Goal: Register for event/course

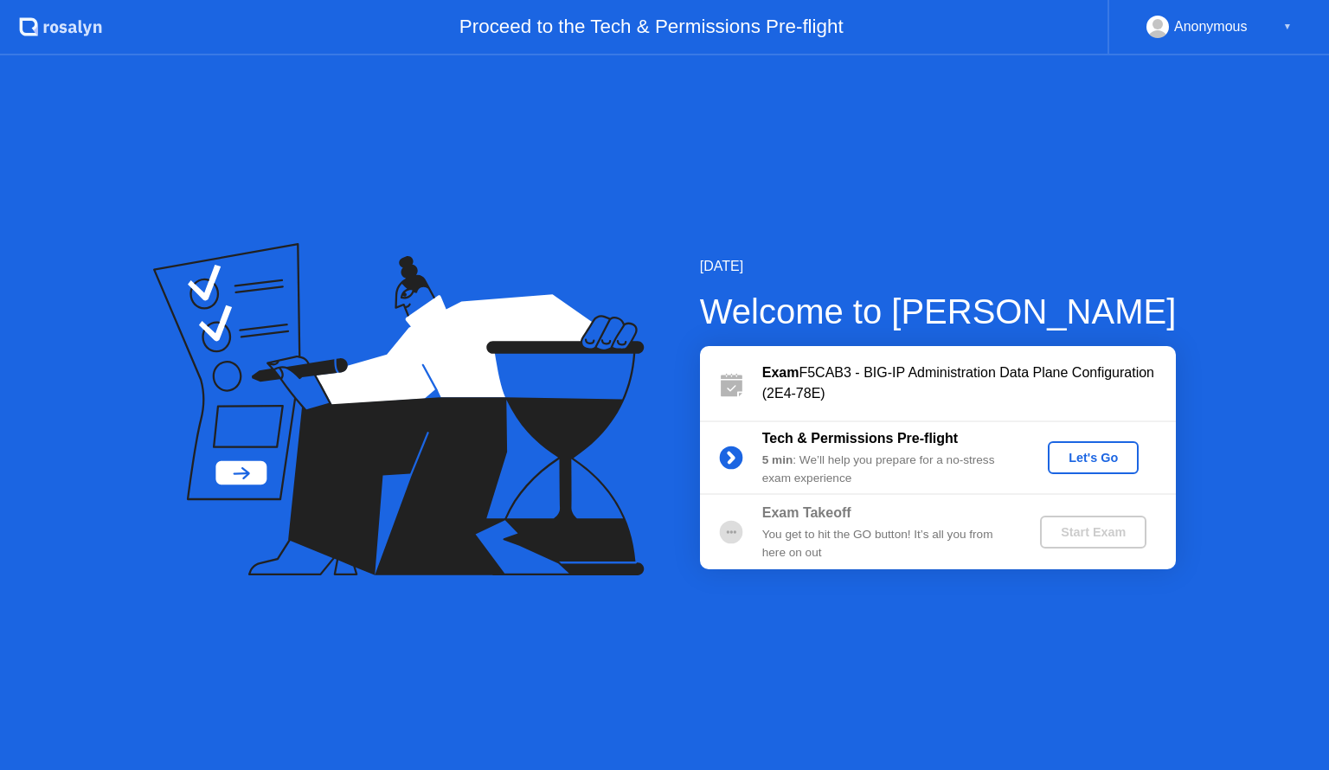
click at [1096, 455] on div "Let's Go" at bounding box center [1093, 458] width 77 height 14
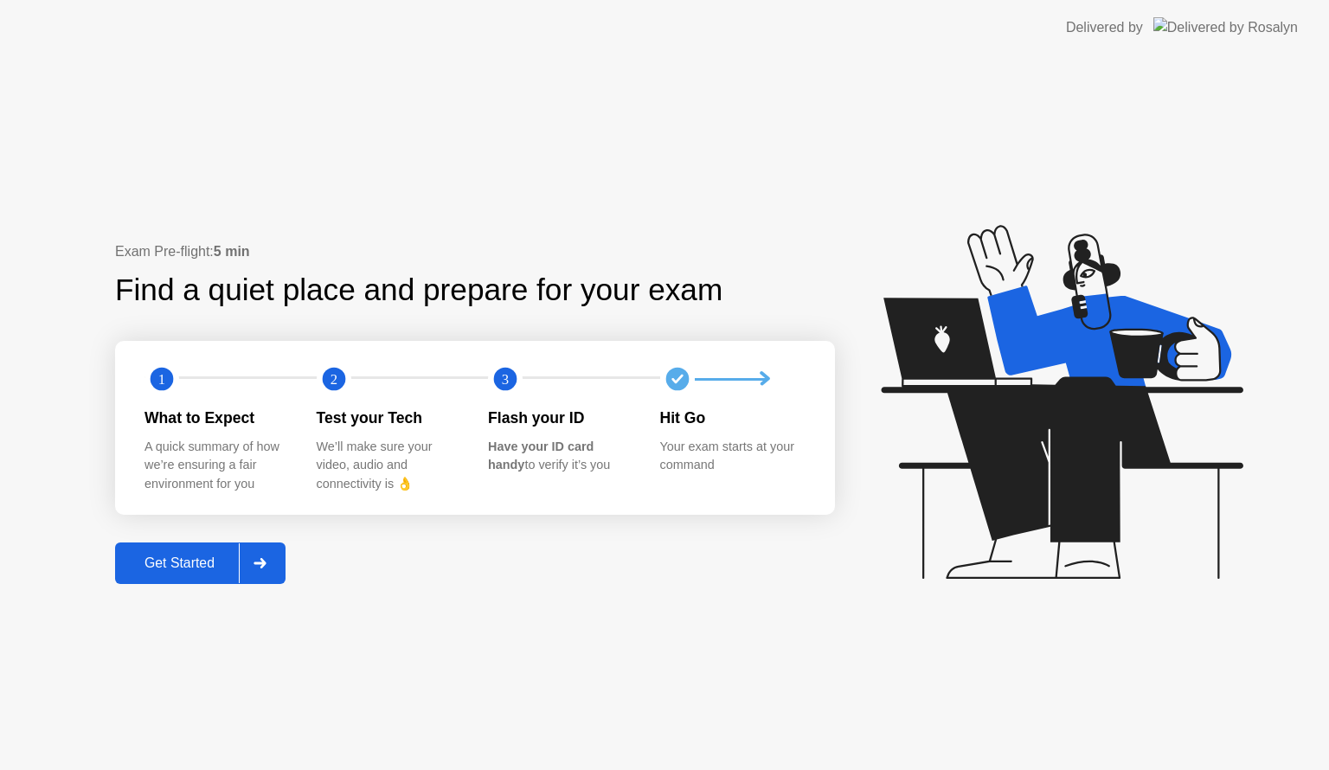
click at [273, 566] on div at bounding box center [260, 563] width 42 height 40
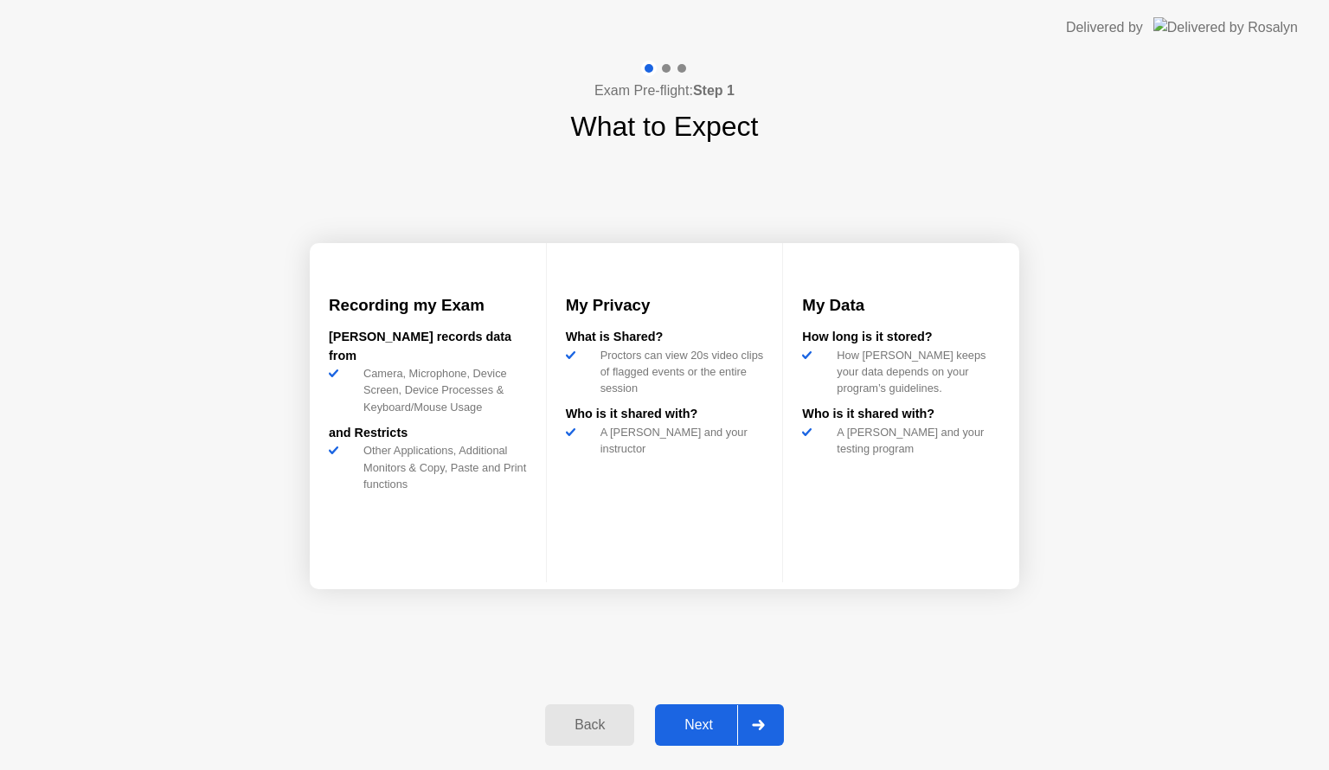
click at [759, 718] on div at bounding box center [758, 725] width 42 height 40
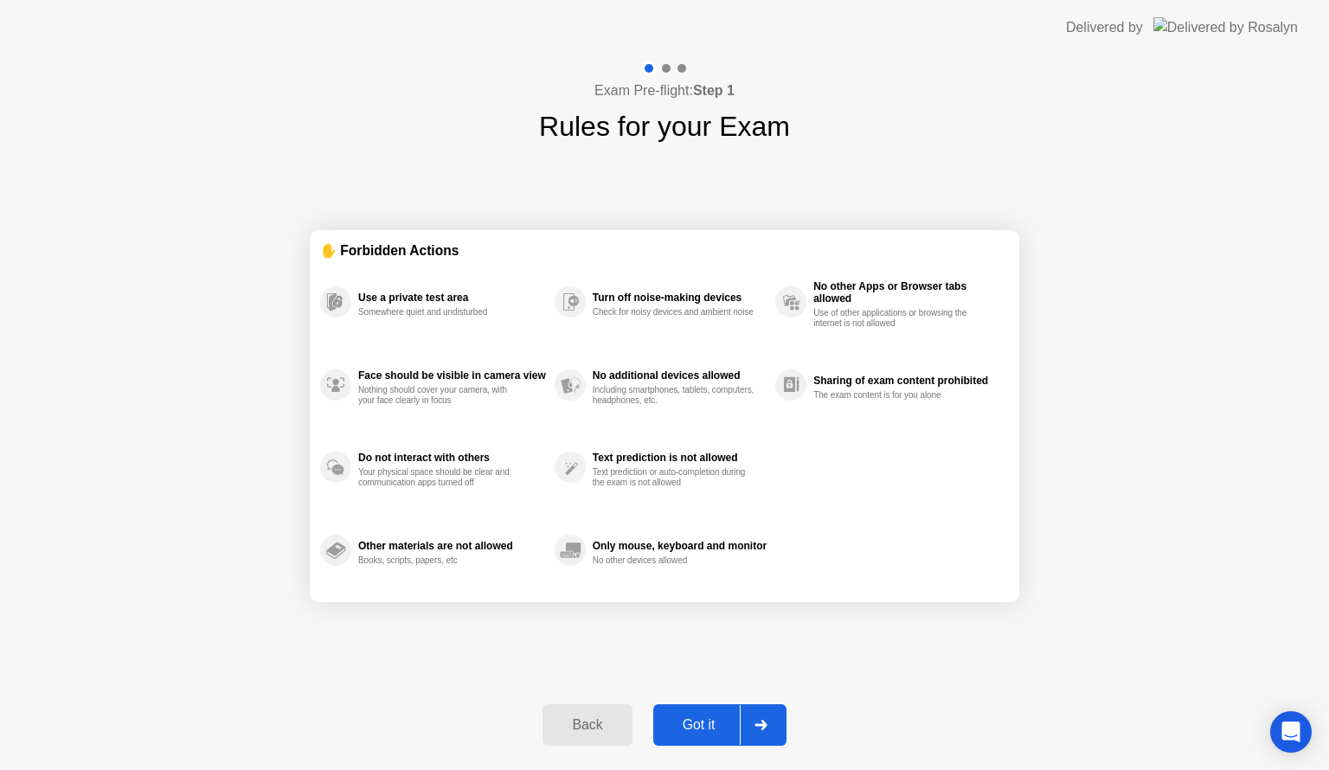
click at [757, 723] on icon at bounding box center [761, 725] width 13 height 10
select select "**********"
select select "*******"
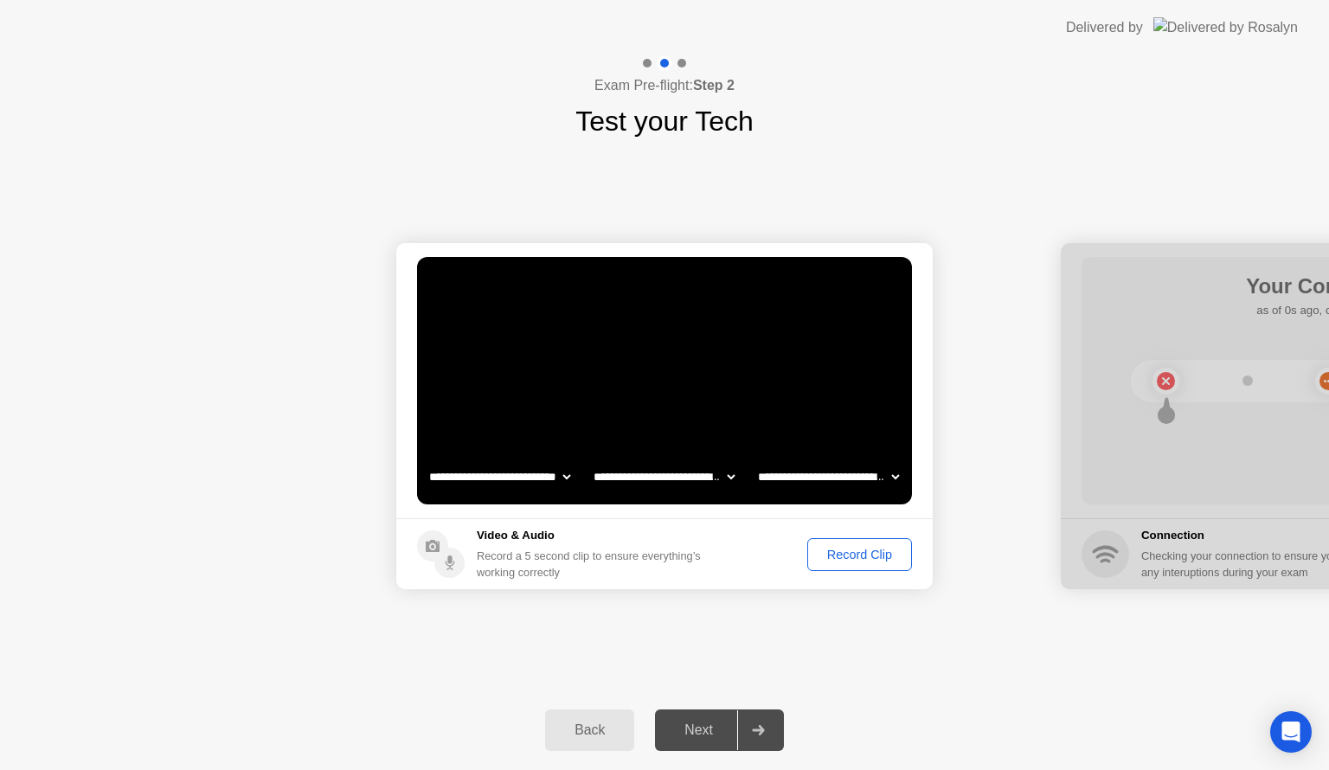
click at [871, 554] on div "Record Clip" at bounding box center [860, 555] width 93 height 14
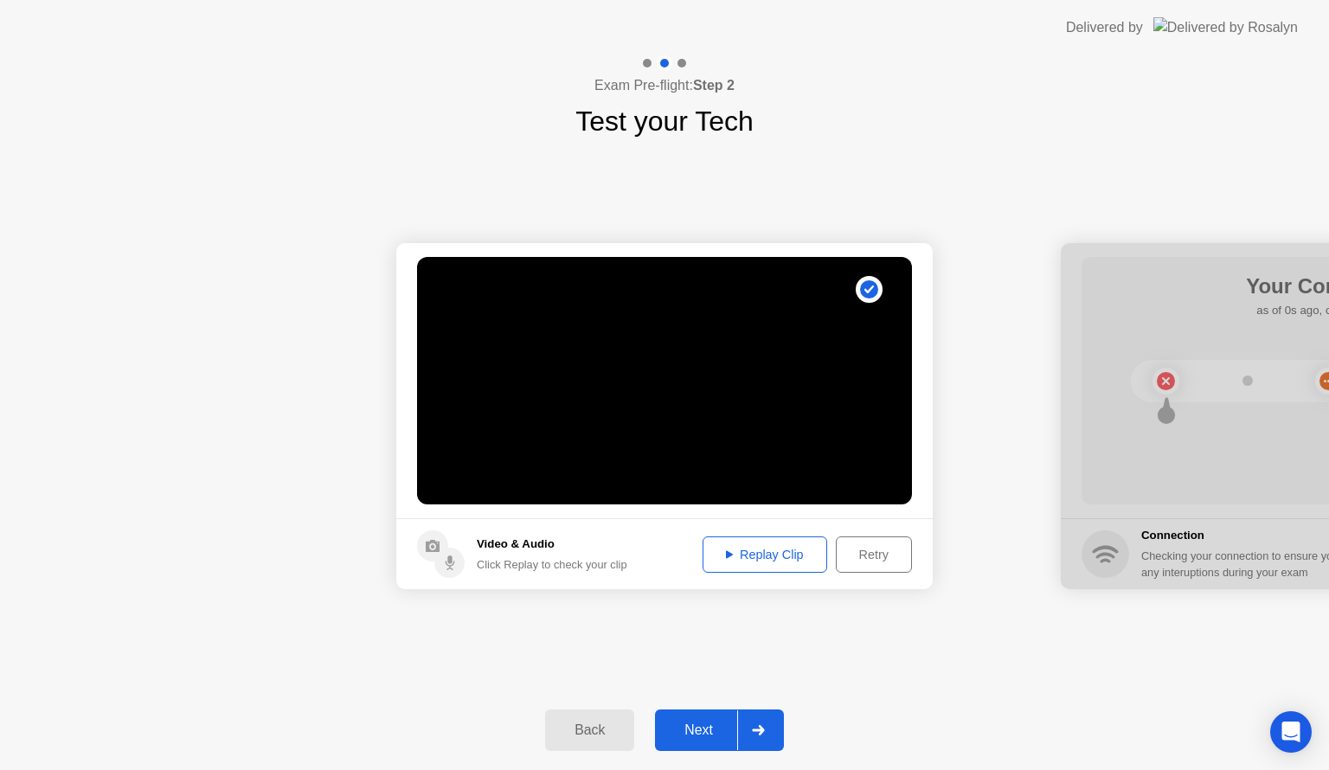
click at [807, 562] on div "Replay Clip" at bounding box center [765, 555] width 113 height 14
click at [700, 736] on div "Next" at bounding box center [698, 731] width 77 height 16
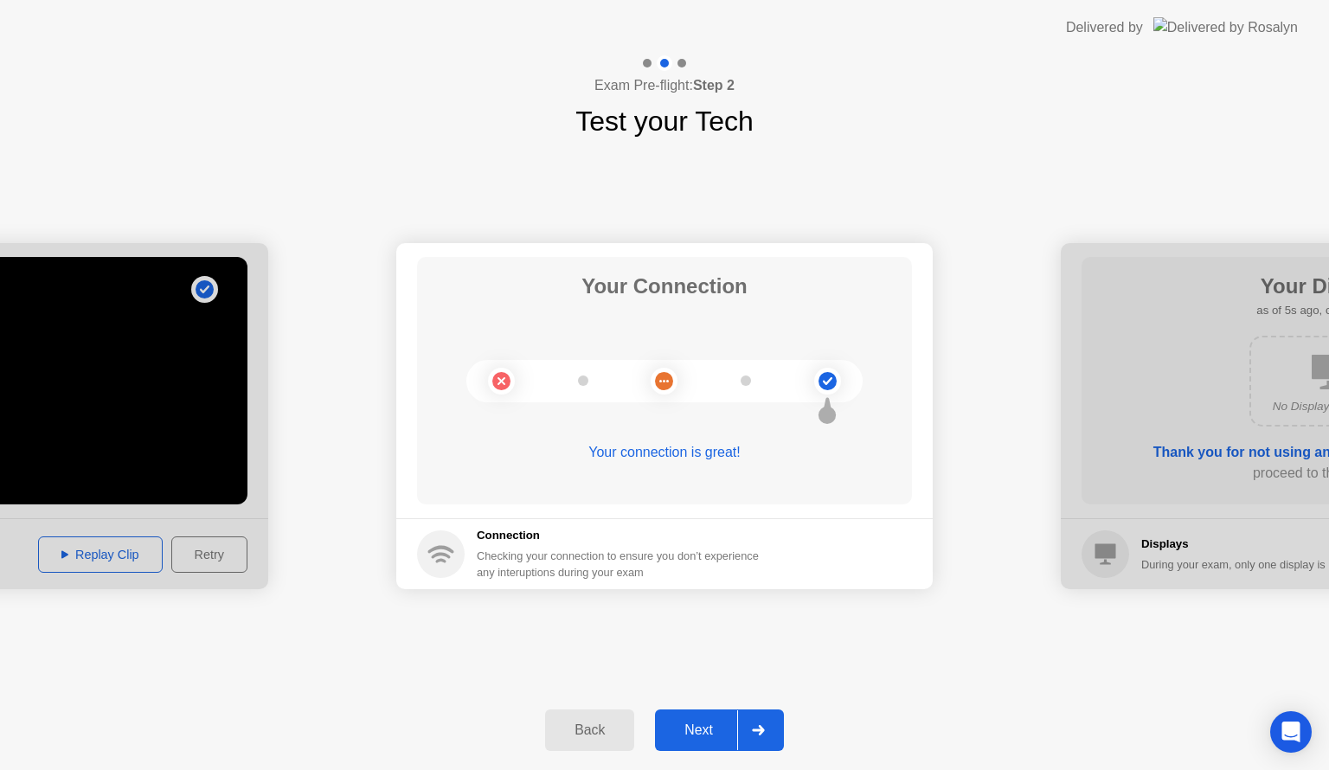
click at [700, 736] on div "Next" at bounding box center [698, 731] width 77 height 16
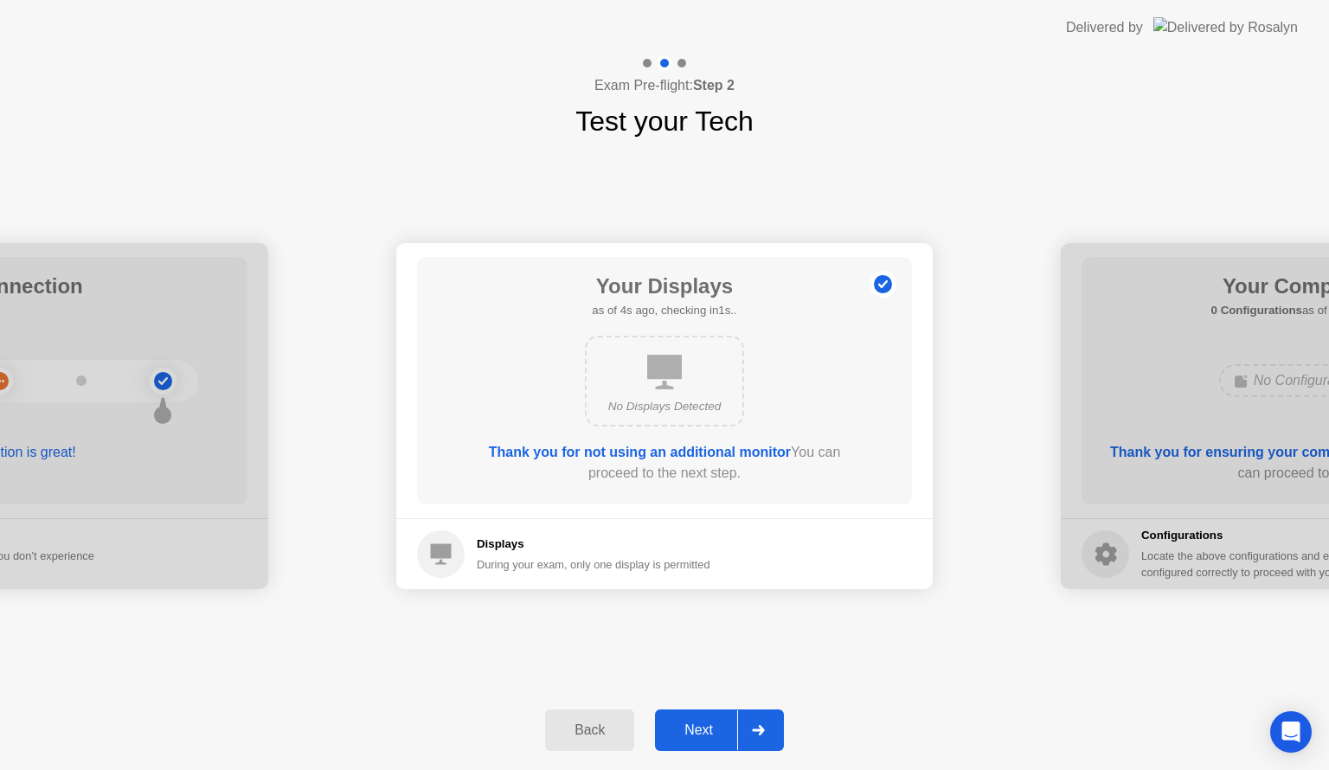
click at [700, 736] on div "Next" at bounding box center [698, 731] width 77 height 16
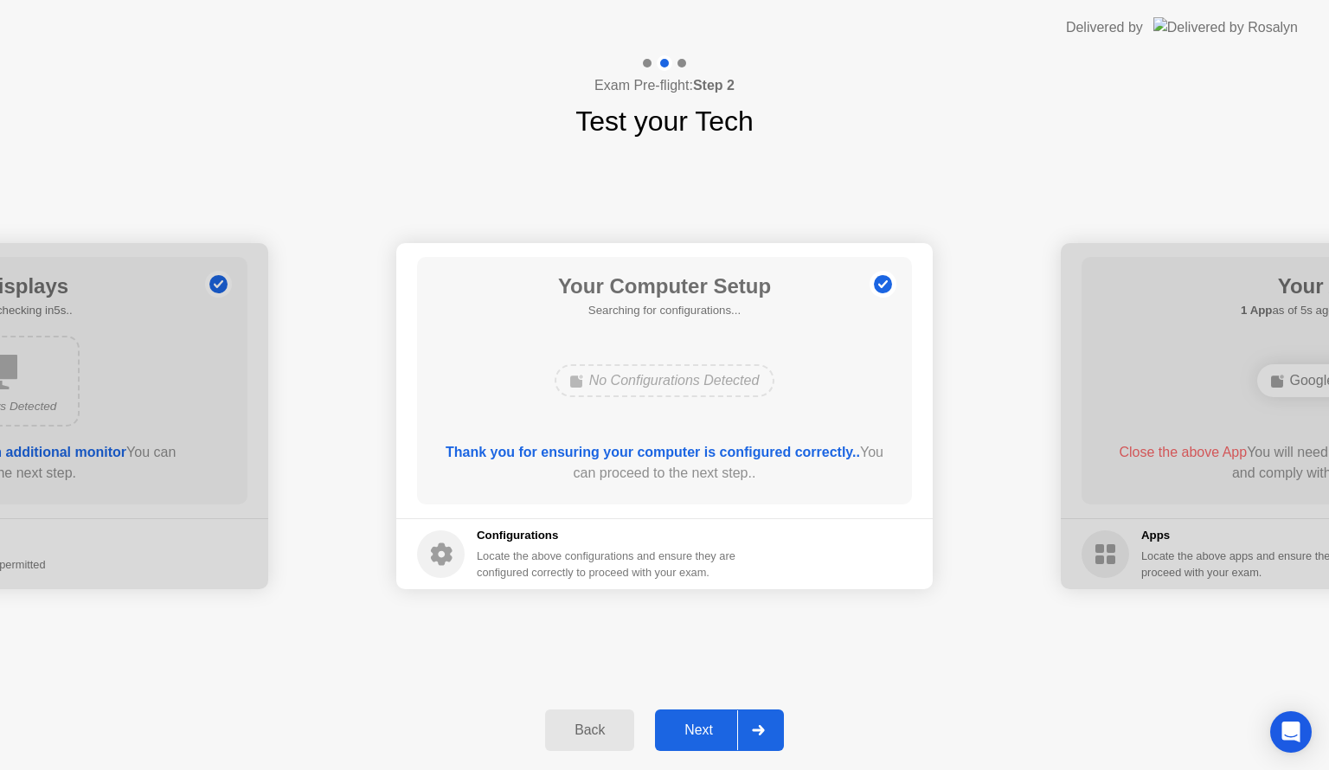
click at [700, 736] on div "Next" at bounding box center [698, 731] width 77 height 16
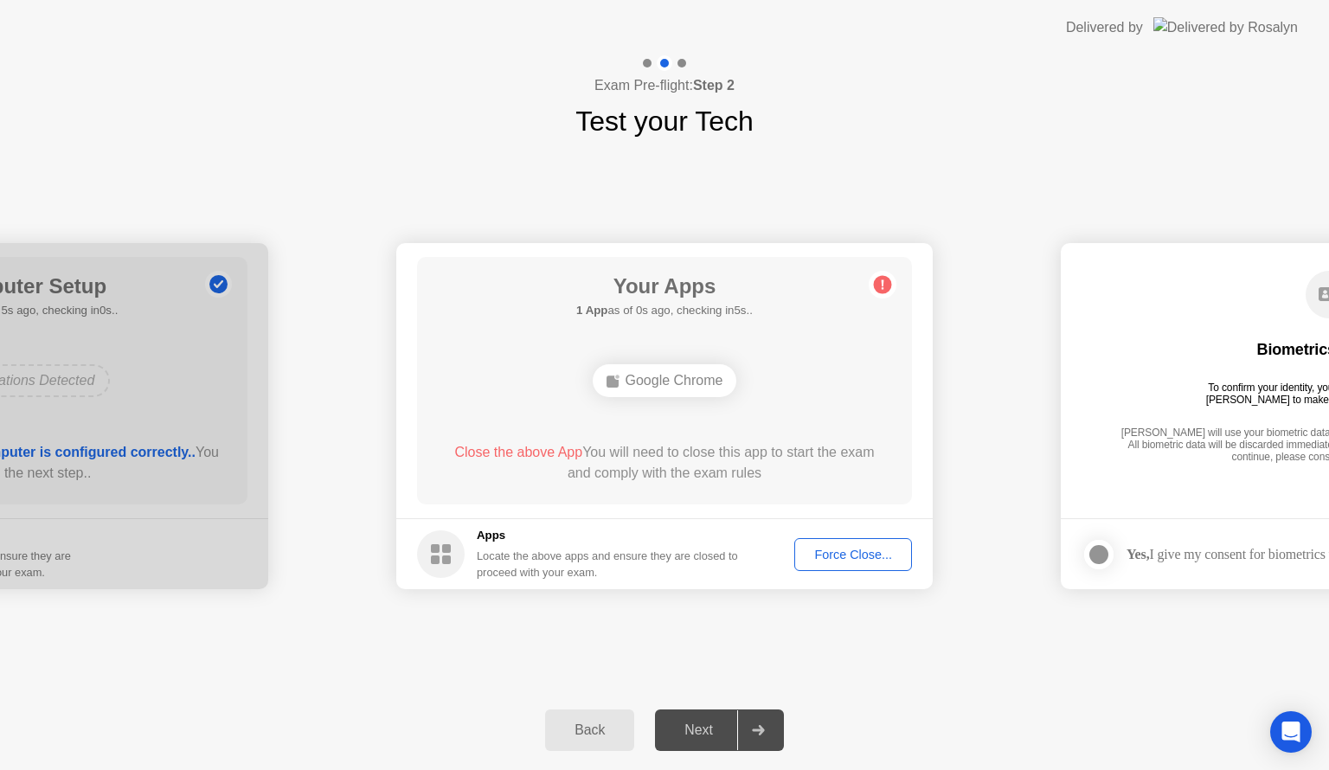
click at [839, 557] on div "Force Close..." at bounding box center [854, 555] width 106 height 14
click at [835, 550] on div "Force Close..." at bounding box center [854, 555] width 106 height 14
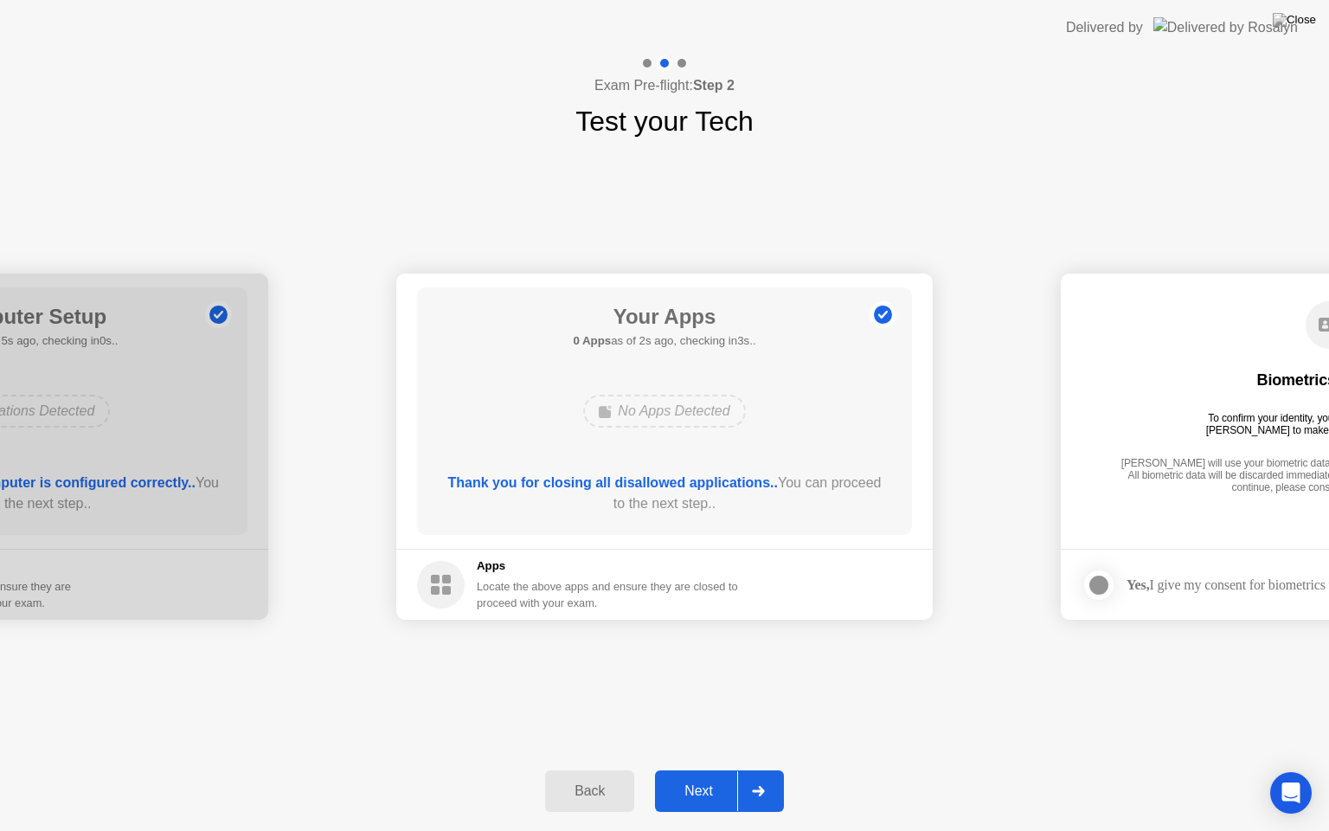
click at [670, 769] on div "Next" at bounding box center [698, 791] width 77 height 16
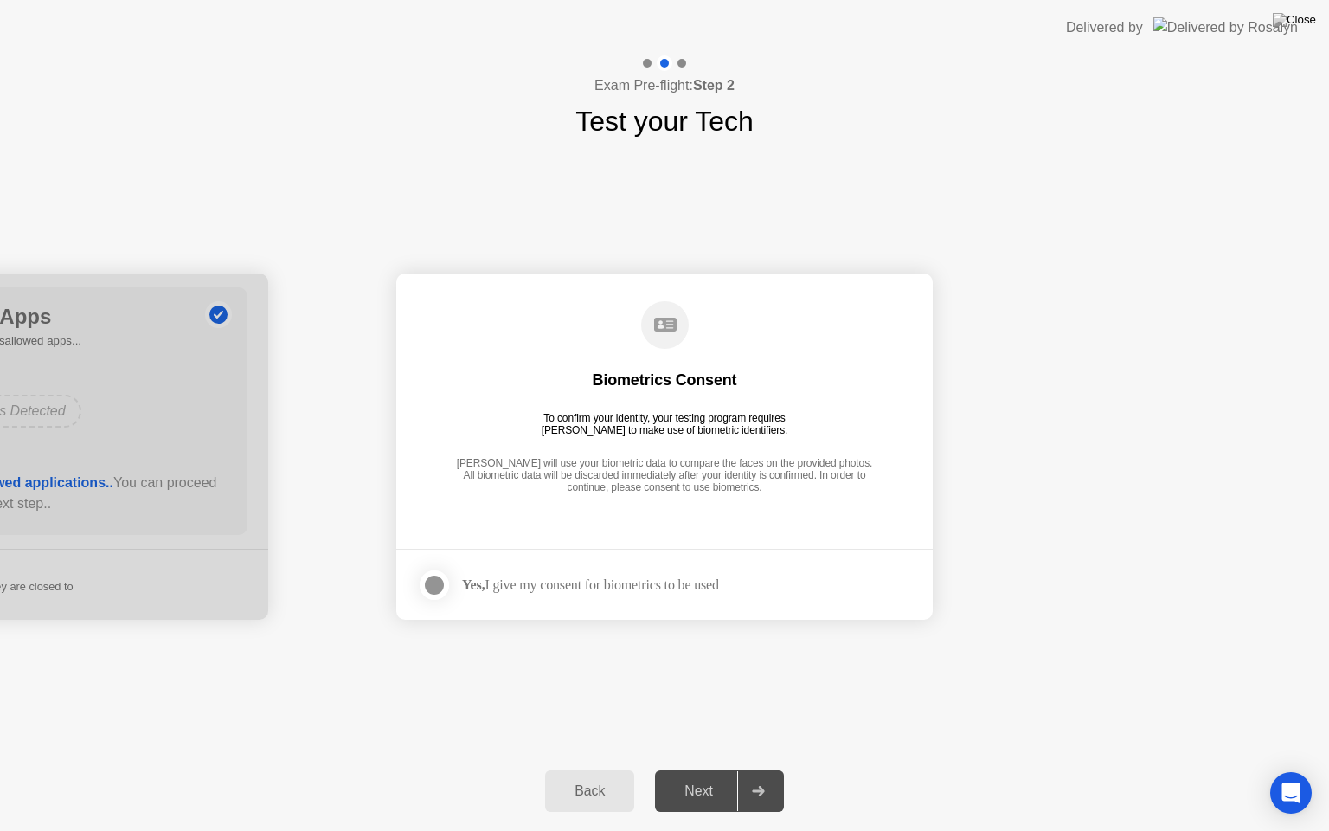
click at [436, 588] on div at bounding box center [434, 585] width 21 height 21
click at [702, 769] on div "Next" at bounding box center [698, 791] width 77 height 16
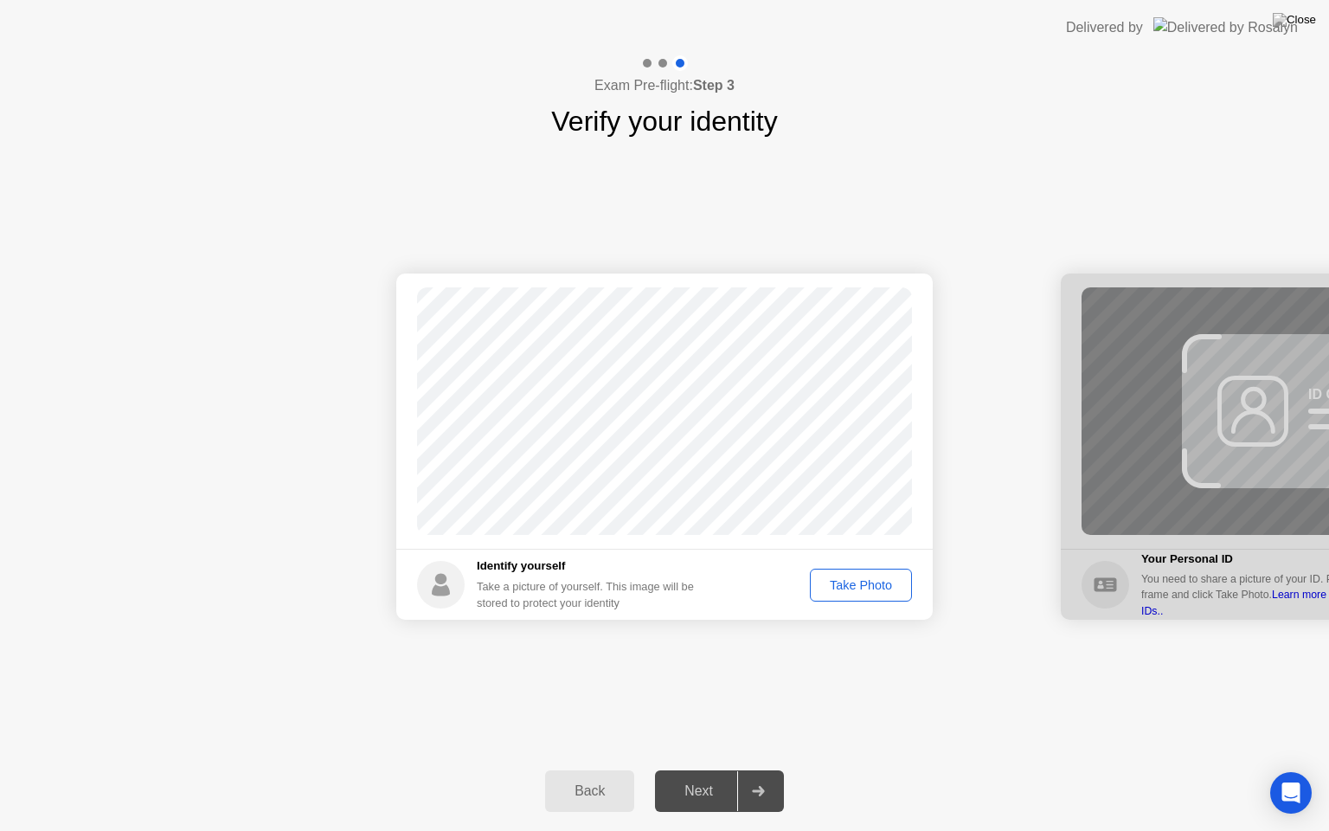
click at [830, 588] on div "Take Photo" at bounding box center [861, 585] width 90 height 14
click at [701, 769] on div "Next" at bounding box center [698, 791] width 77 height 16
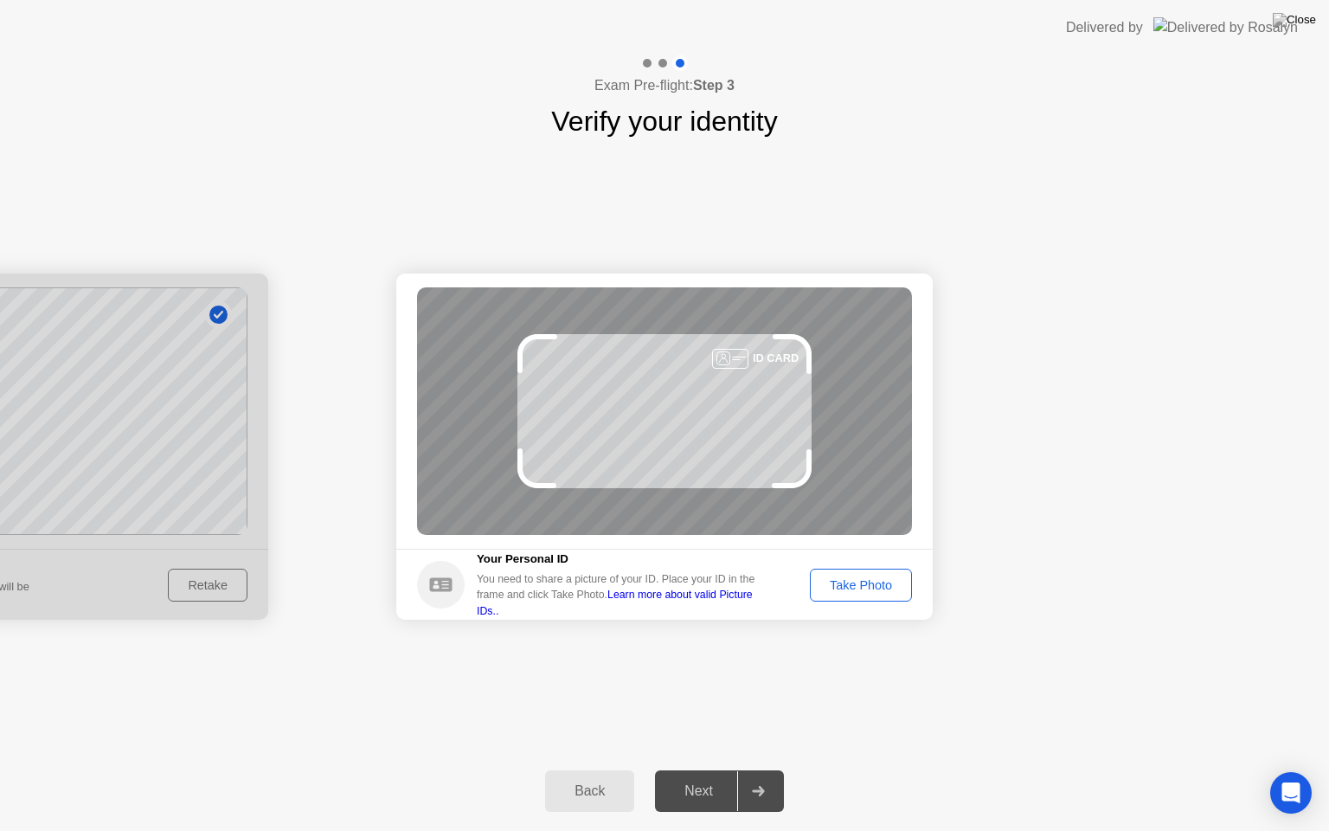
click at [862, 585] on div "Take Photo" at bounding box center [861, 585] width 90 height 14
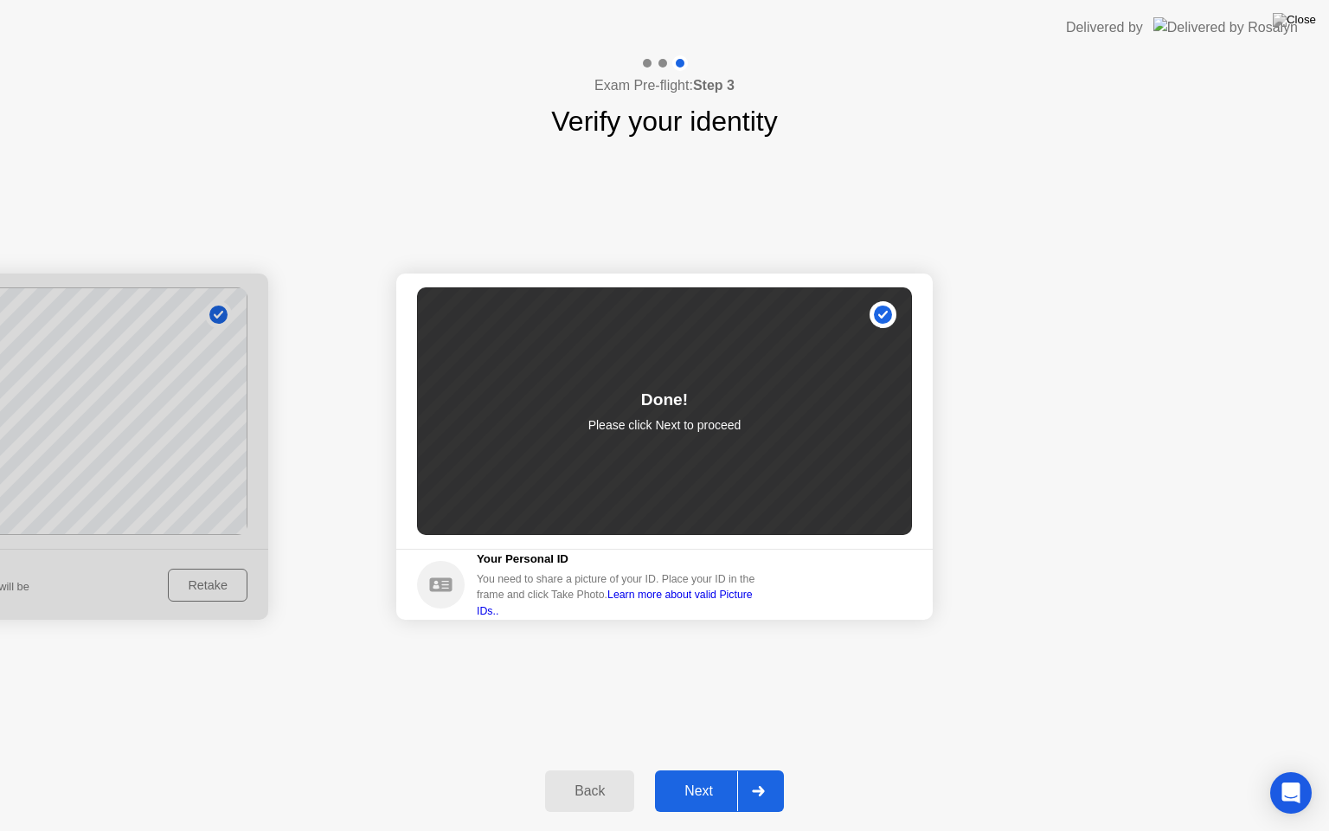
click at [703, 769] on div "Next" at bounding box center [698, 791] width 77 height 16
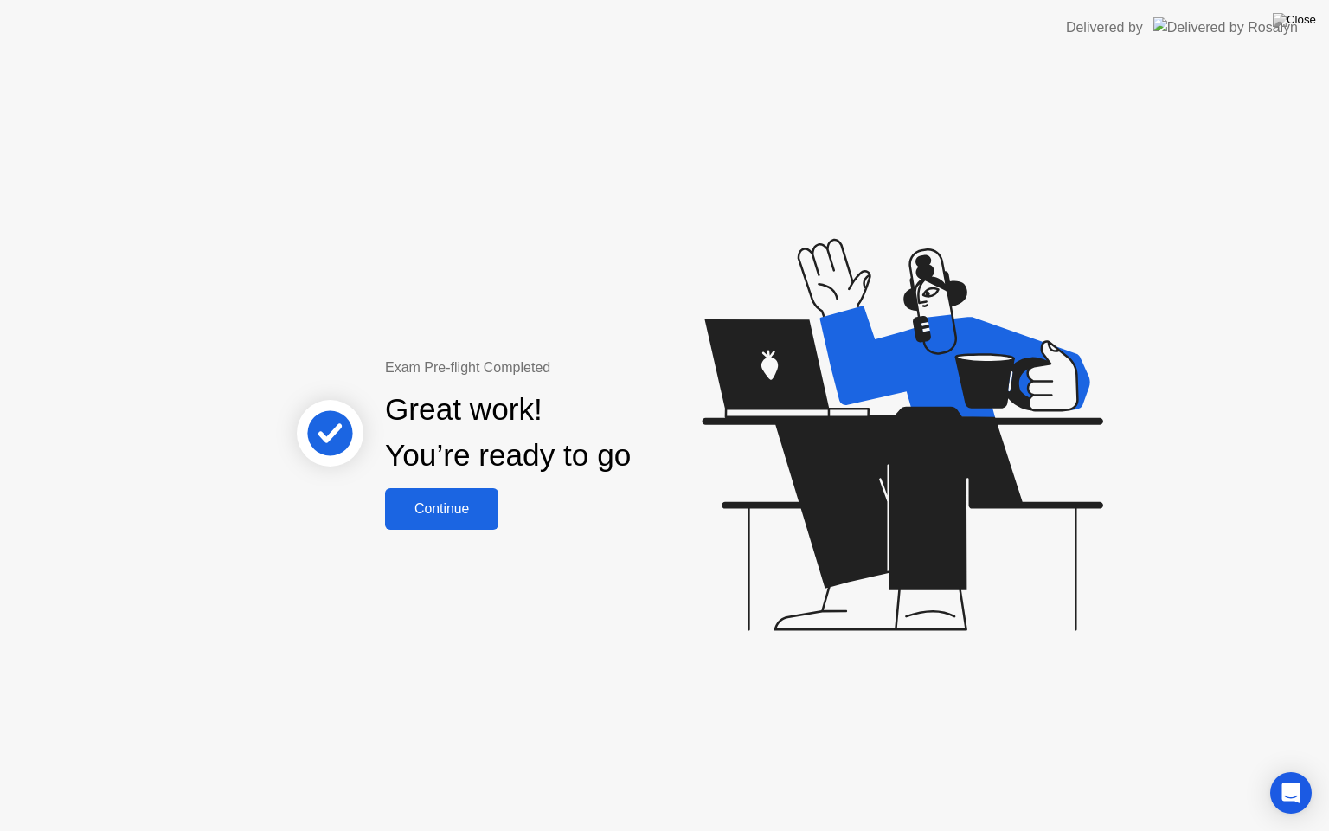
click at [479, 517] on div "Continue" at bounding box center [441, 509] width 103 height 16
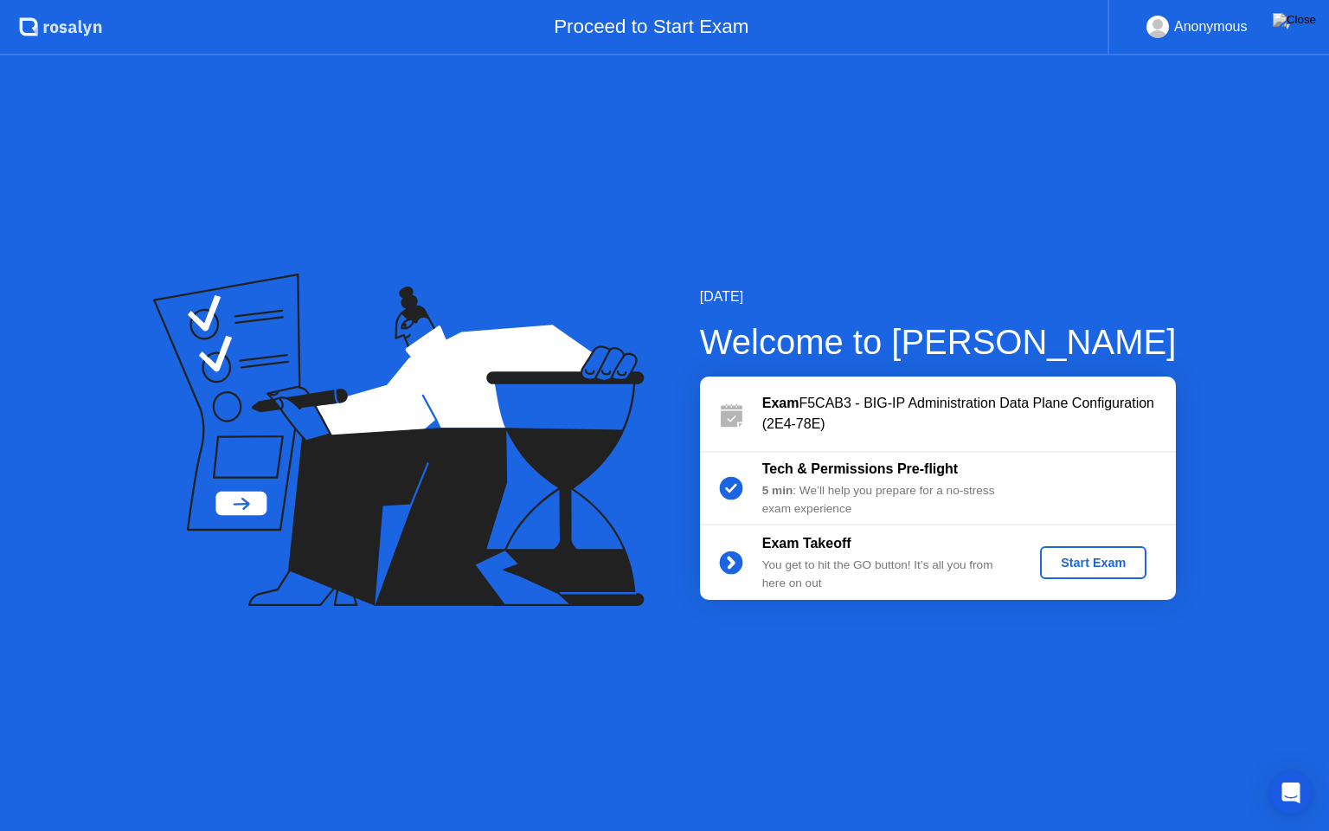
click at [1096, 573] on button "Start Exam" at bounding box center [1093, 562] width 106 height 33
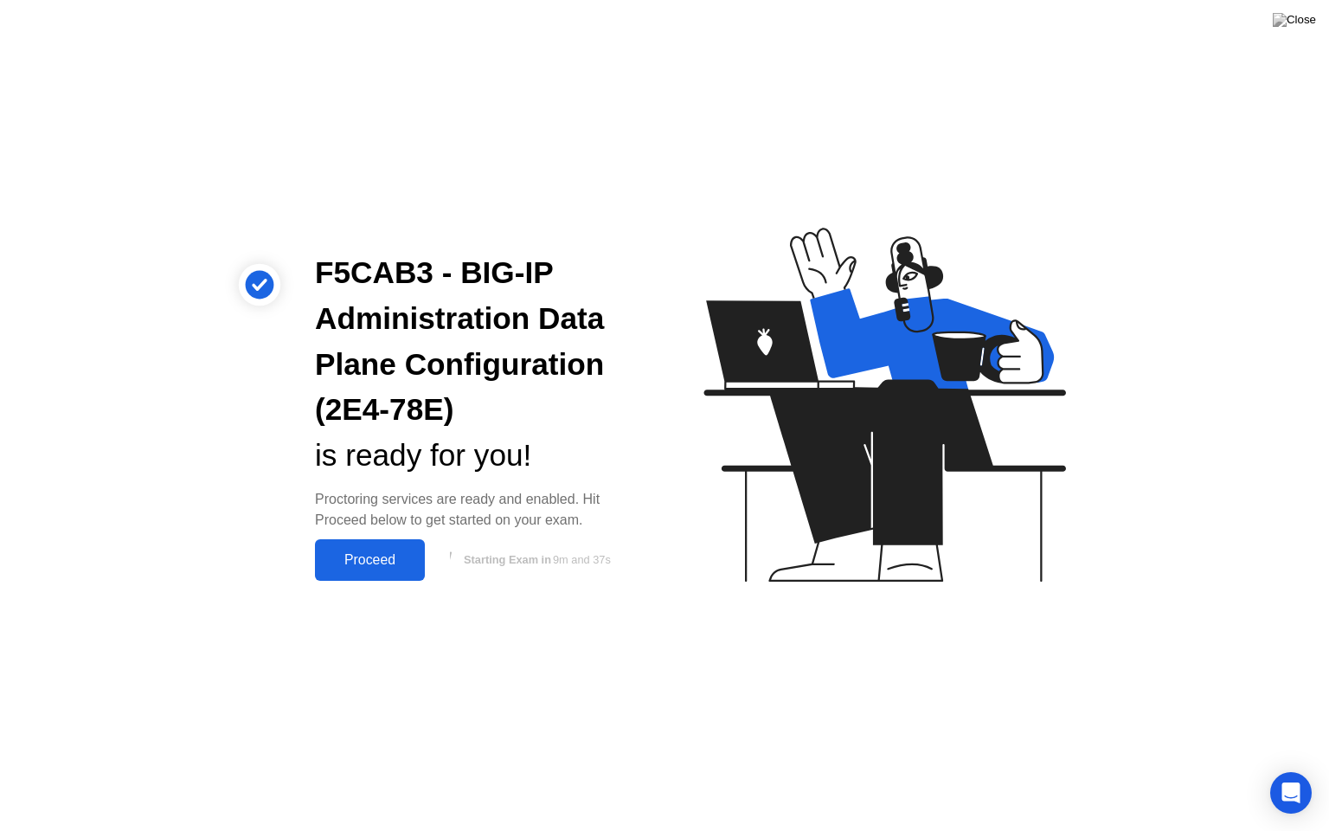
click at [389, 554] on div "Proceed" at bounding box center [370, 560] width 100 height 16
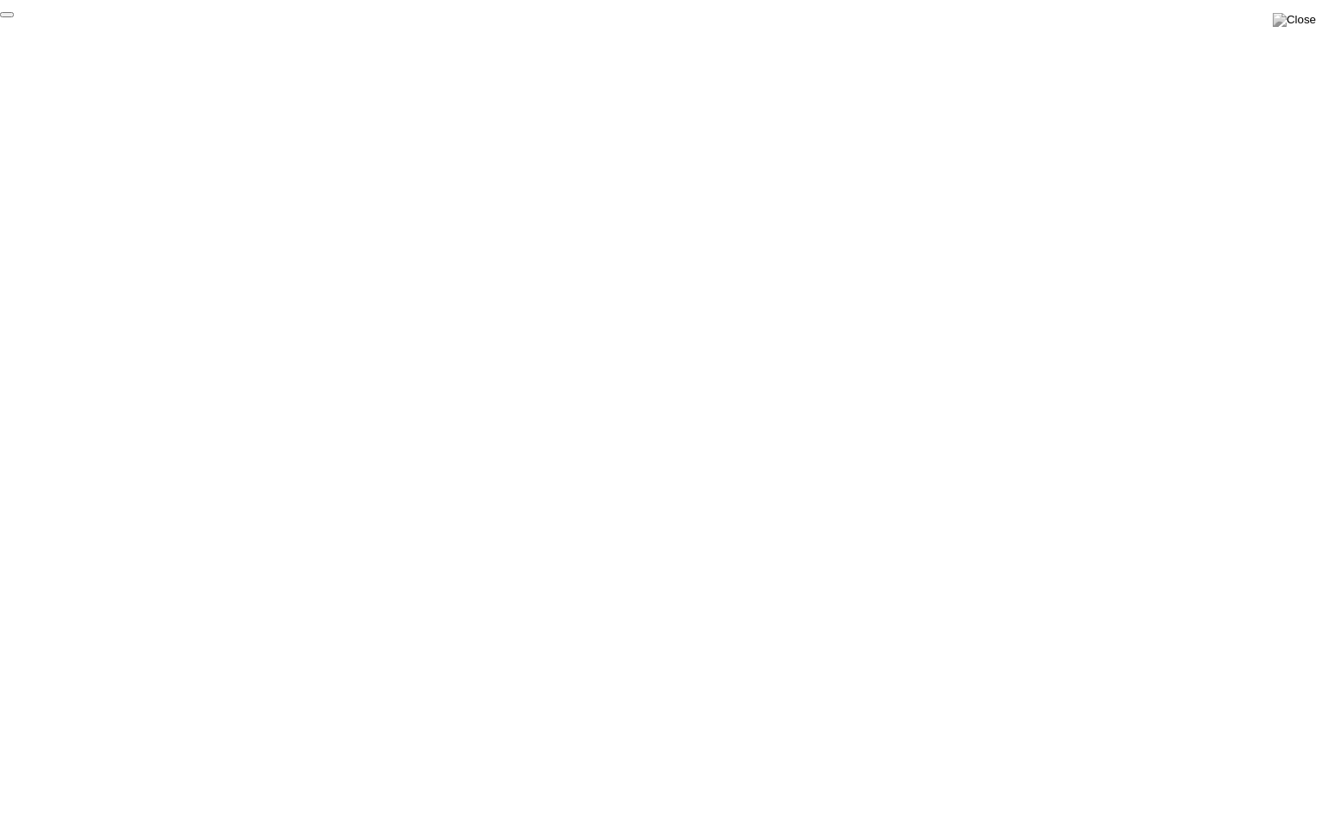
click div "End Proctoring Session"
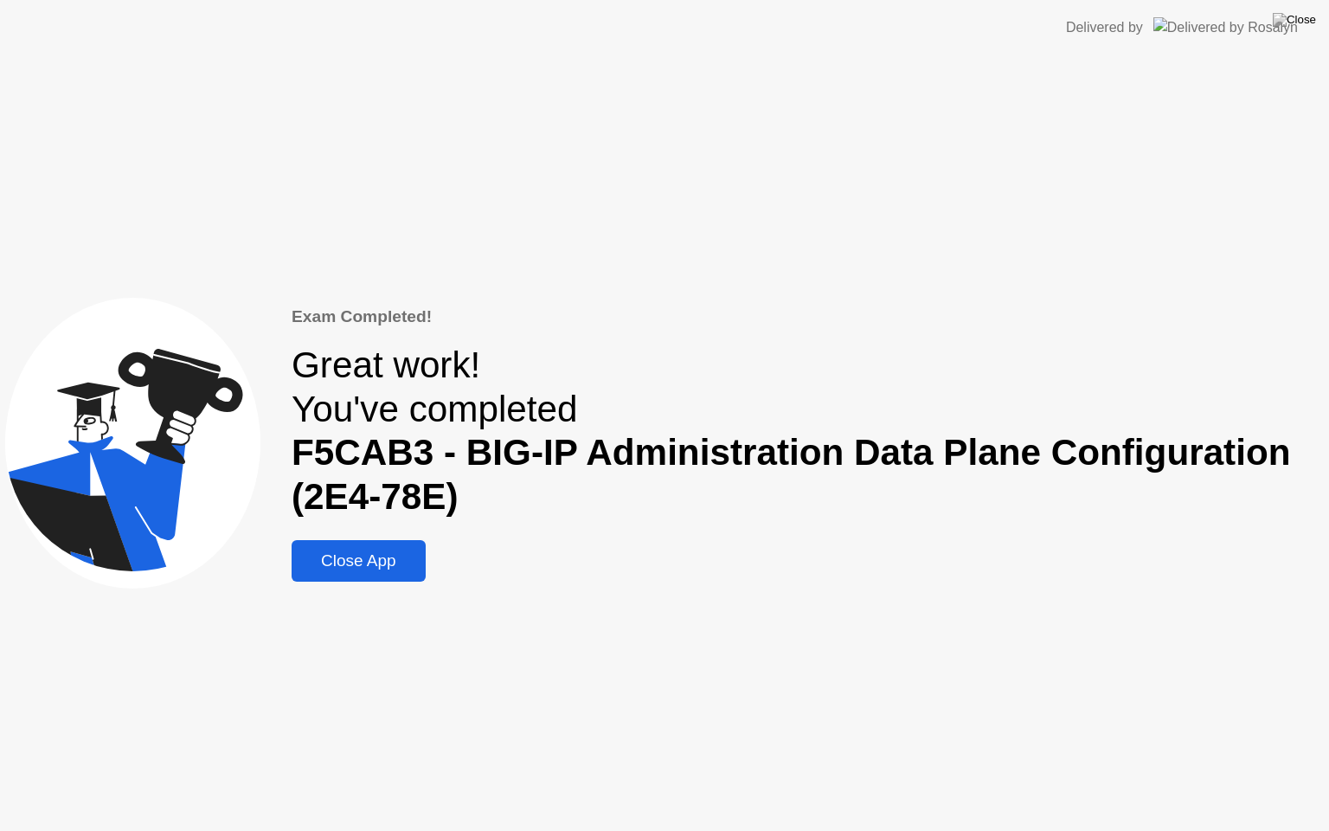
click at [376, 565] on div "Close App" at bounding box center [359, 560] width 124 height 19
